Goal: Check status: Check status

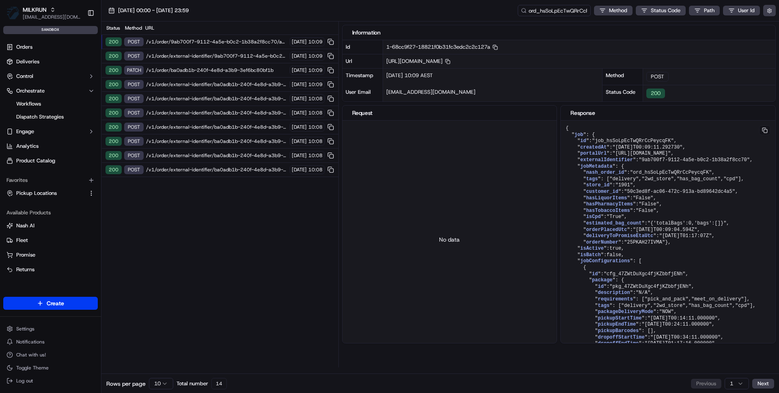
scroll to position [64, 0]
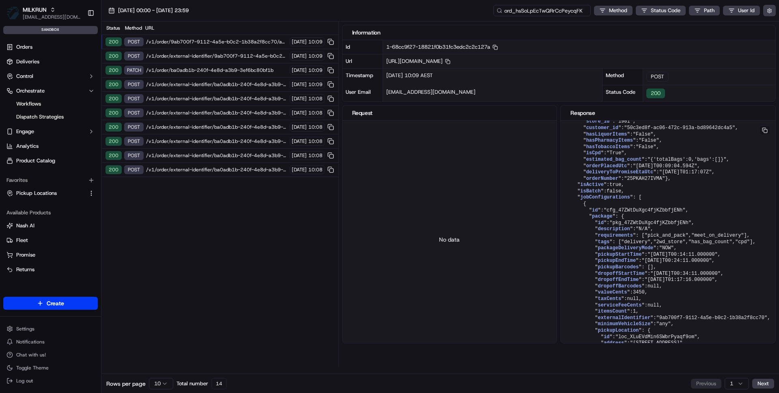
click at [558, 8] on input "ord_hsSoLpEcTwQRrCcPeycqFK" at bounding box center [541, 10] width 97 height 11
paste input "job_7EcnqgsPyhTLYpdZnuAHXM"
type input "job_7EcnqgsPyhTLYpdZnuAHXM"
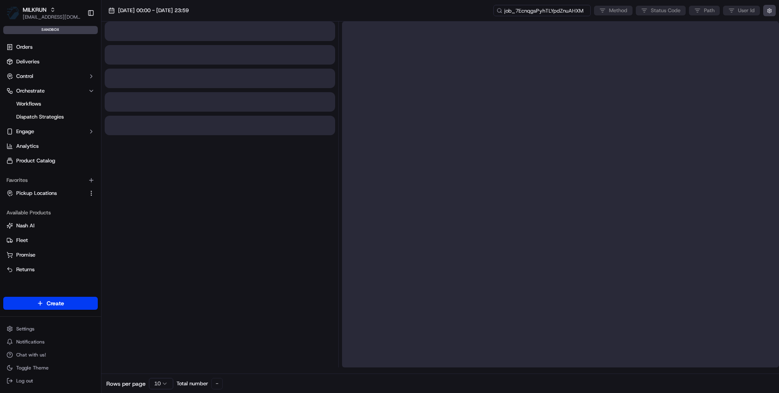
drag, startPoint x: 535, startPoint y: 11, endPoint x: 484, endPoint y: 12, distance: 51.1
click at [485, 12] on div "[DATE] 00:00 - [DATE] 23:59 job_7EcnqgsPyhTLYpdZnuAHXM Method Status Code Path …" at bounding box center [439, 10] width 677 height 21
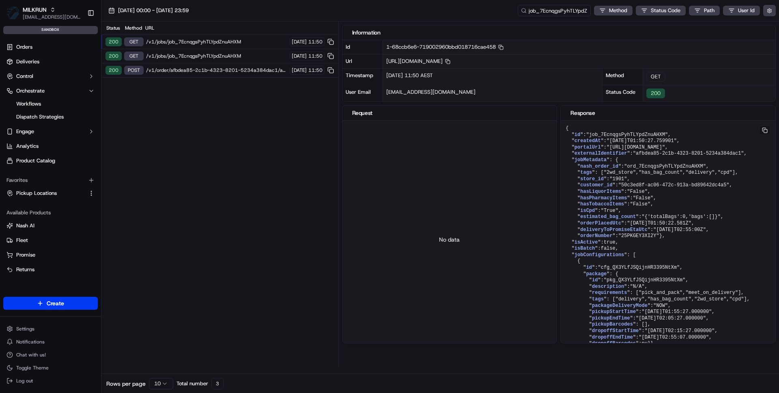
click at [241, 70] on span "/v1/order/afbdea85-2c1b-4323-8201-5234a384dac1/autodispatch" at bounding box center [216, 70] width 141 height 6
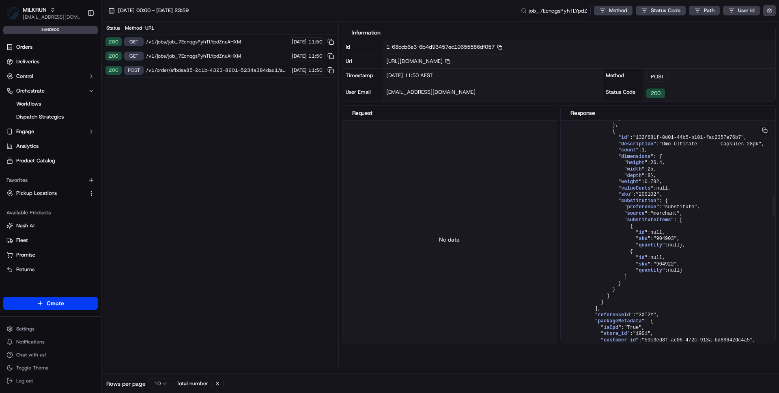
scroll to position [863, 0]
drag, startPoint x: 632, startPoint y: 190, endPoint x: 703, endPoint y: 290, distance: 122.0
click at [766, 9] on button "button" at bounding box center [769, 10] width 13 height 11
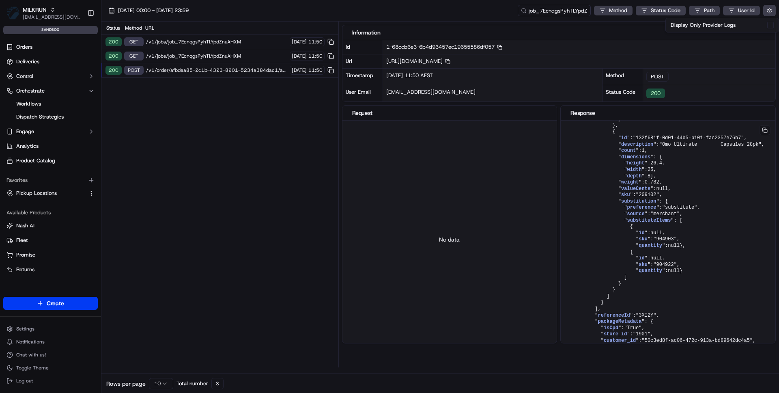
click at [769, 25] on button "Display Only Provider Logs" at bounding box center [770, 25] width 6 height 6
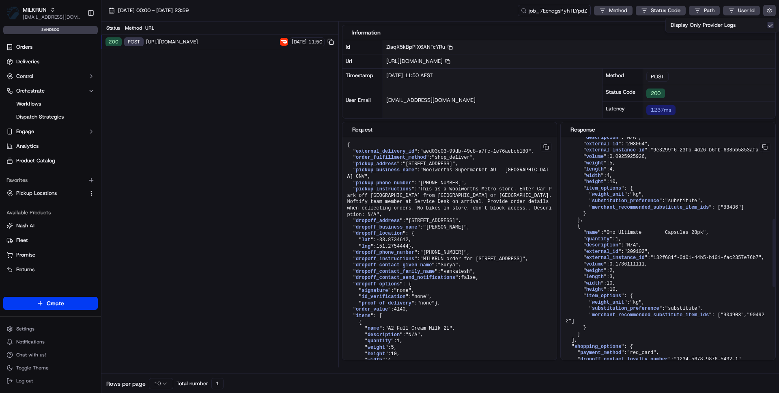
scroll to position [288, 0]
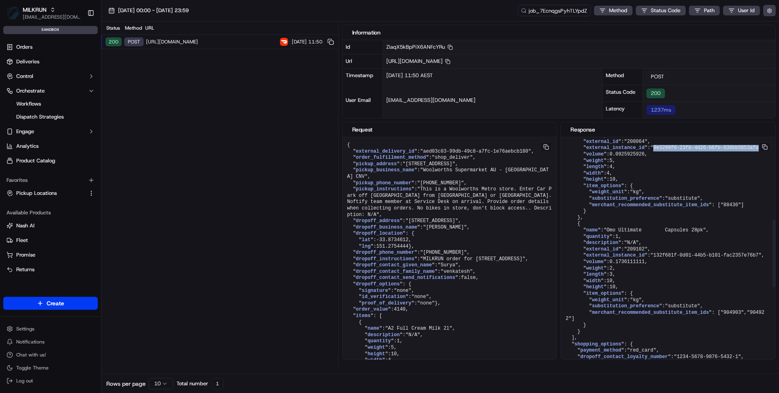
drag, startPoint x: 658, startPoint y: 173, endPoint x: 761, endPoint y: 173, distance: 103.4
click at [761, 150] on span ""9e3299f6-23fb-4d26-b6fb-638bb5853afa"" at bounding box center [705, 148] width 111 height 6
copy span "9e3299f6-23fb-4d26-b6fb-638bb5853afa"
